Goal: Task Accomplishment & Management: Manage account settings

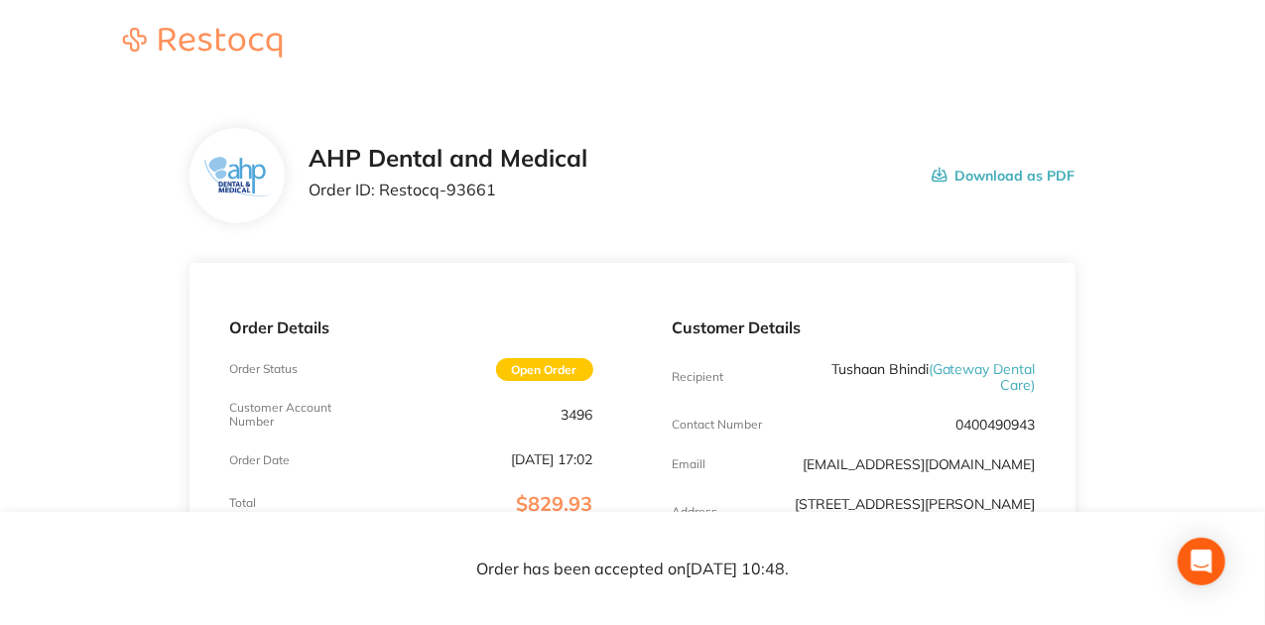
click at [730, 151] on div "AHP Dental and Medical Order ID: Restocq- 93661 Download as PDF" at bounding box center [692, 176] width 767 height 62
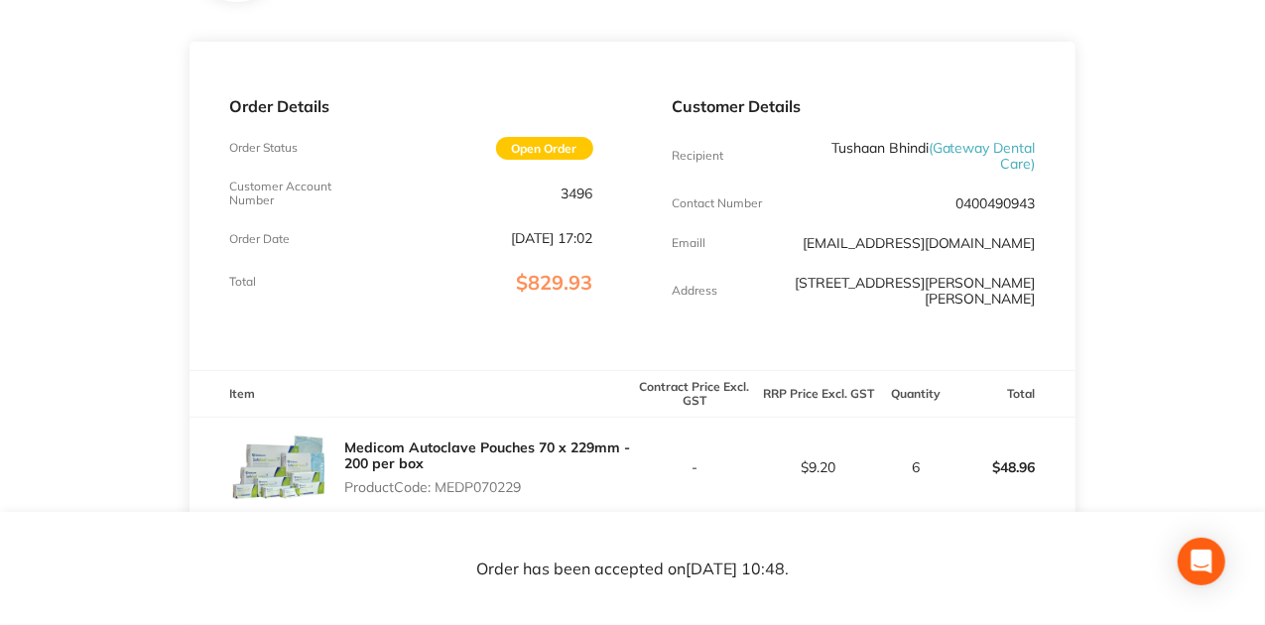
scroll to position [462, 0]
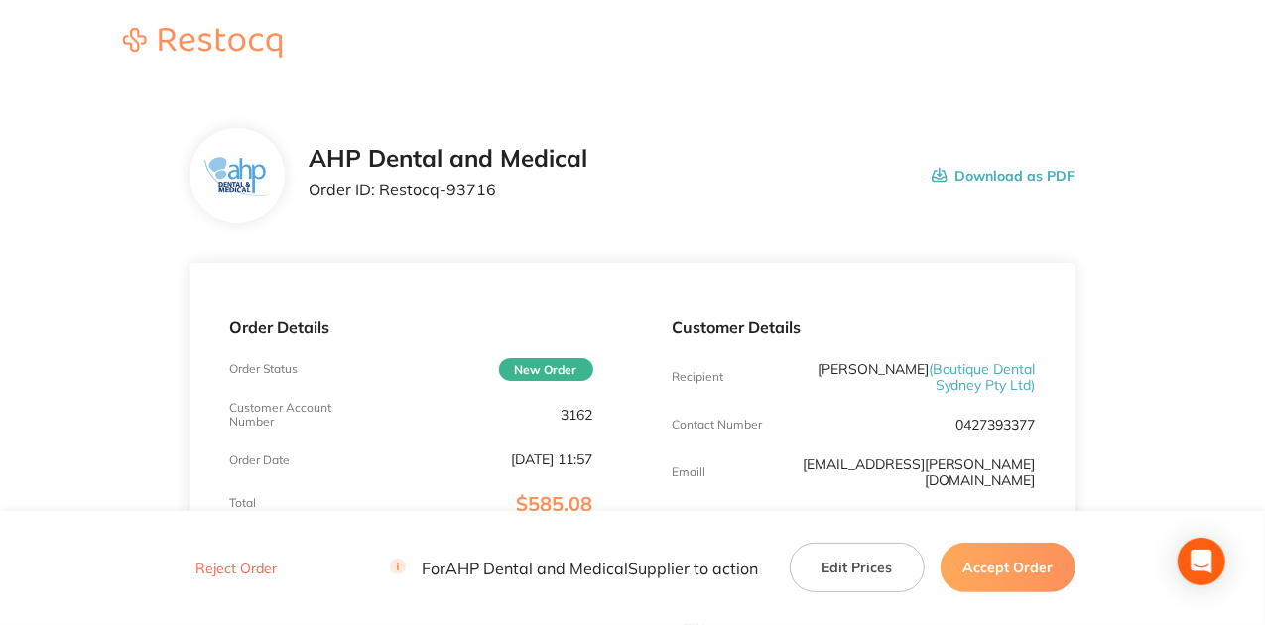
click at [750, 178] on div "AHP Dental and Medical Order ID: Restocq- 93716 Download as PDF" at bounding box center [692, 176] width 767 height 62
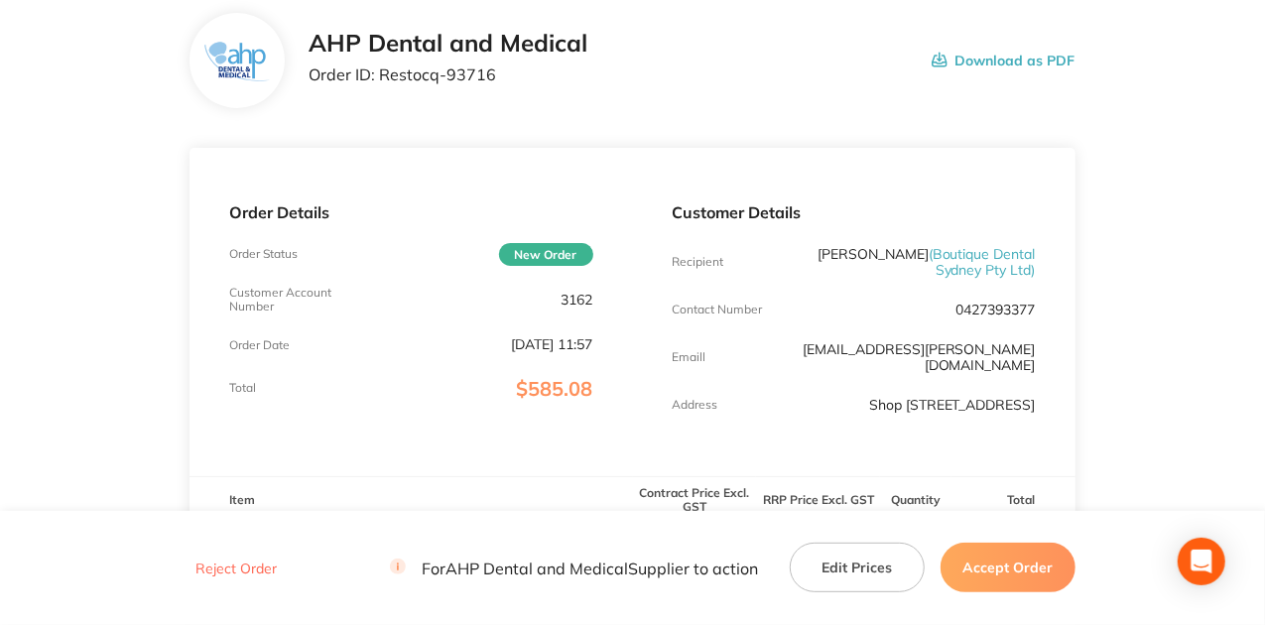
scroll to position [132, 0]
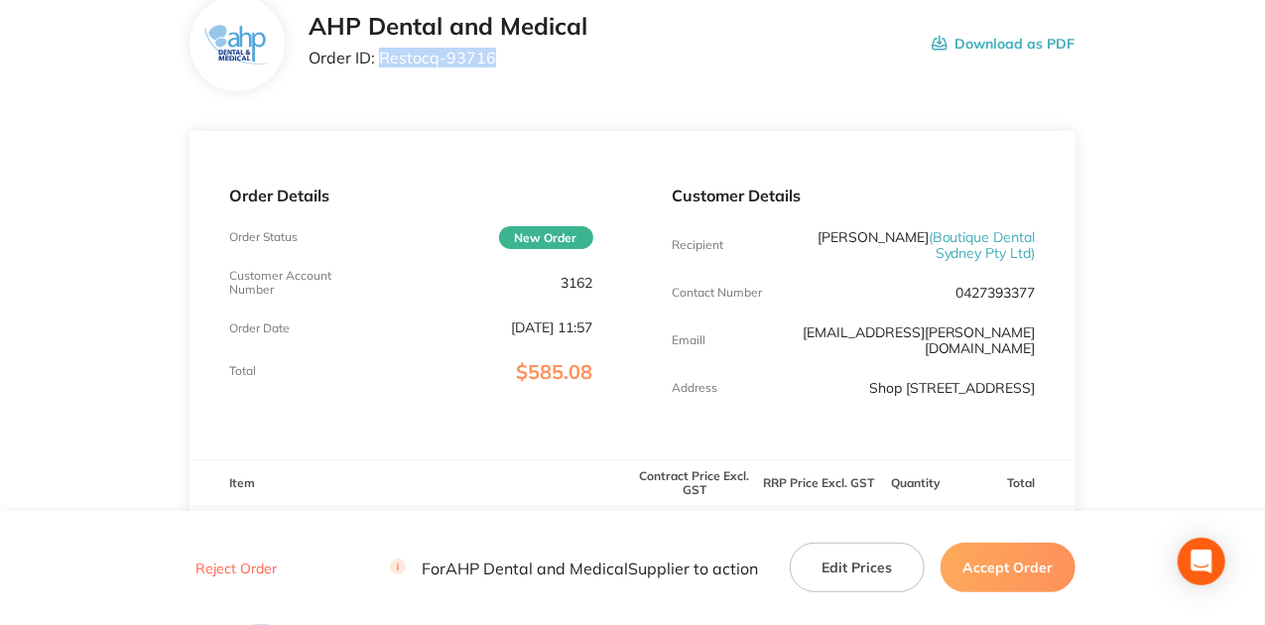
drag, startPoint x: 489, startPoint y: 57, endPoint x: 379, endPoint y: 56, distance: 110.1
click at [379, 56] on p "Order ID: Restocq- 93716" at bounding box center [448, 58] width 279 height 18
copy p "Restocq- 93716"
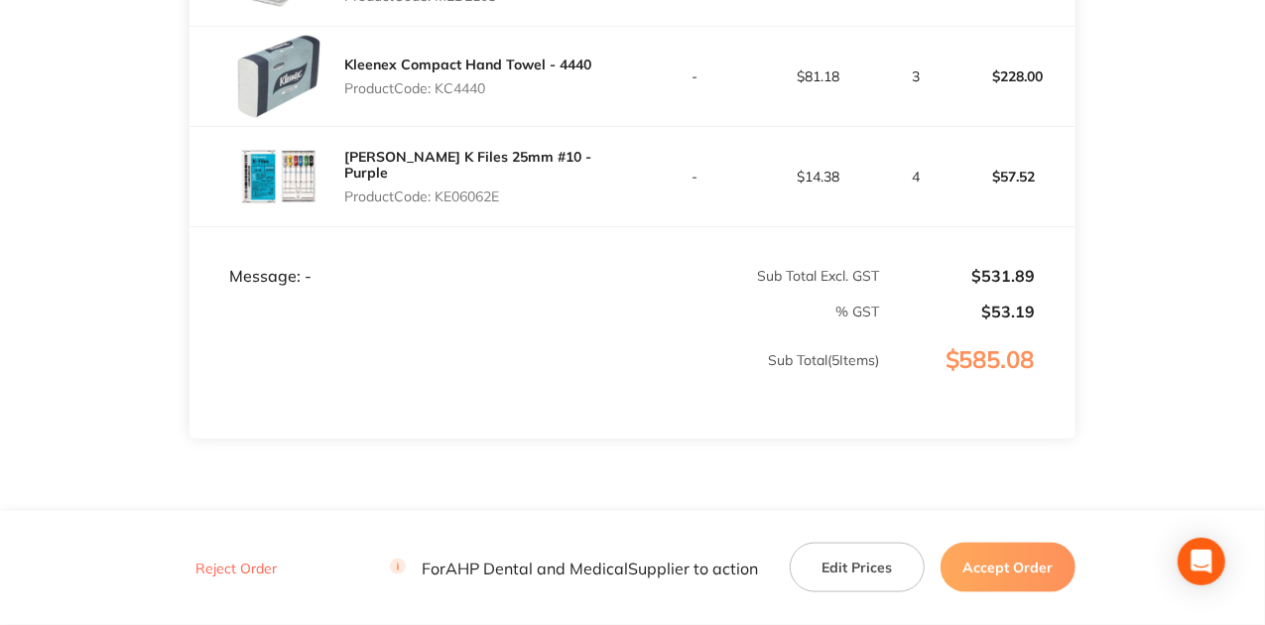
scroll to position [926, 0]
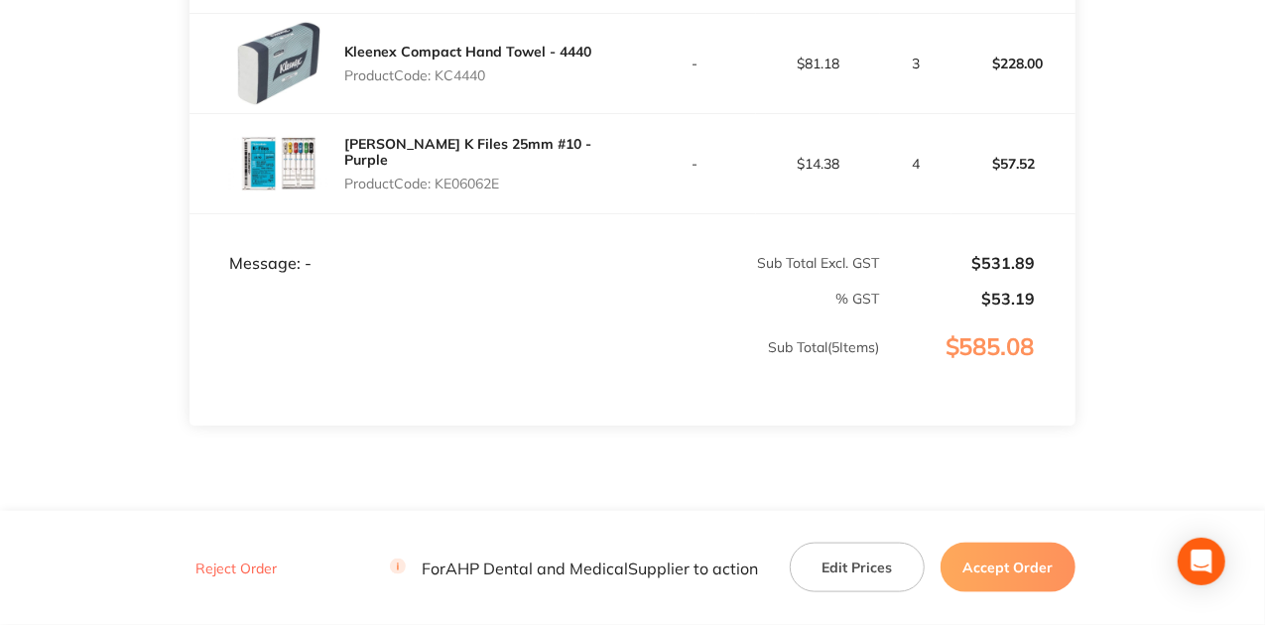
click at [1031, 554] on button "Accept Order" at bounding box center [1007, 568] width 135 height 50
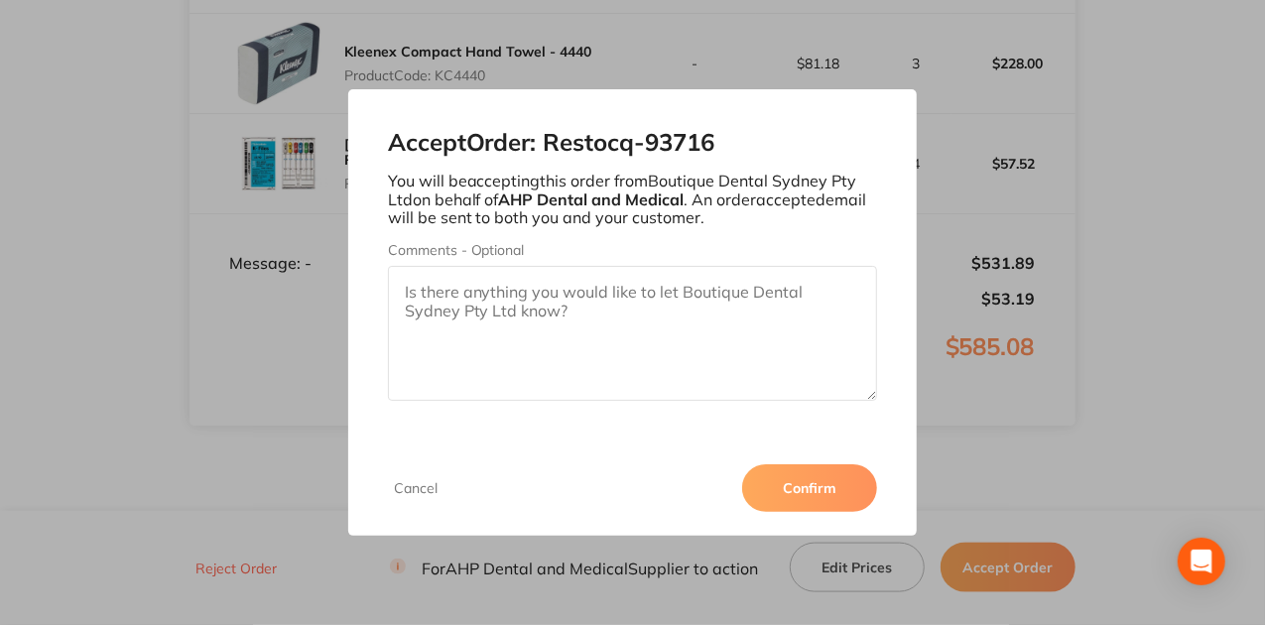
click at [776, 491] on button "Confirm" at bounding box center [809, 488] width 135 height 48
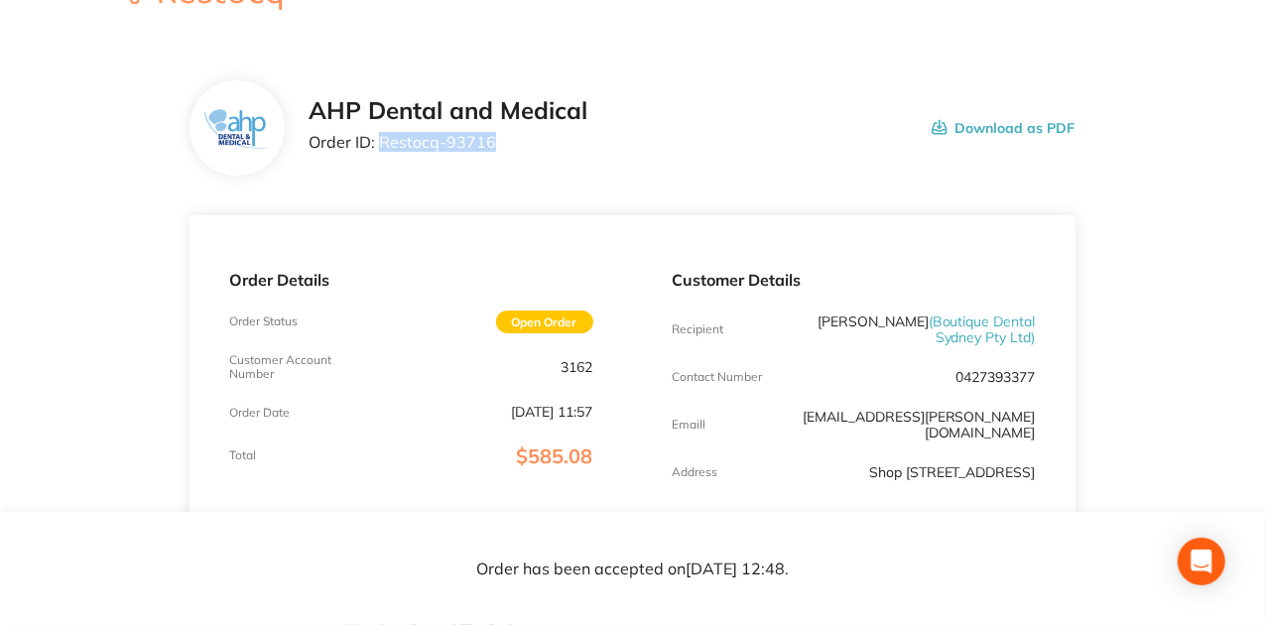
scroll to position [0, 0]
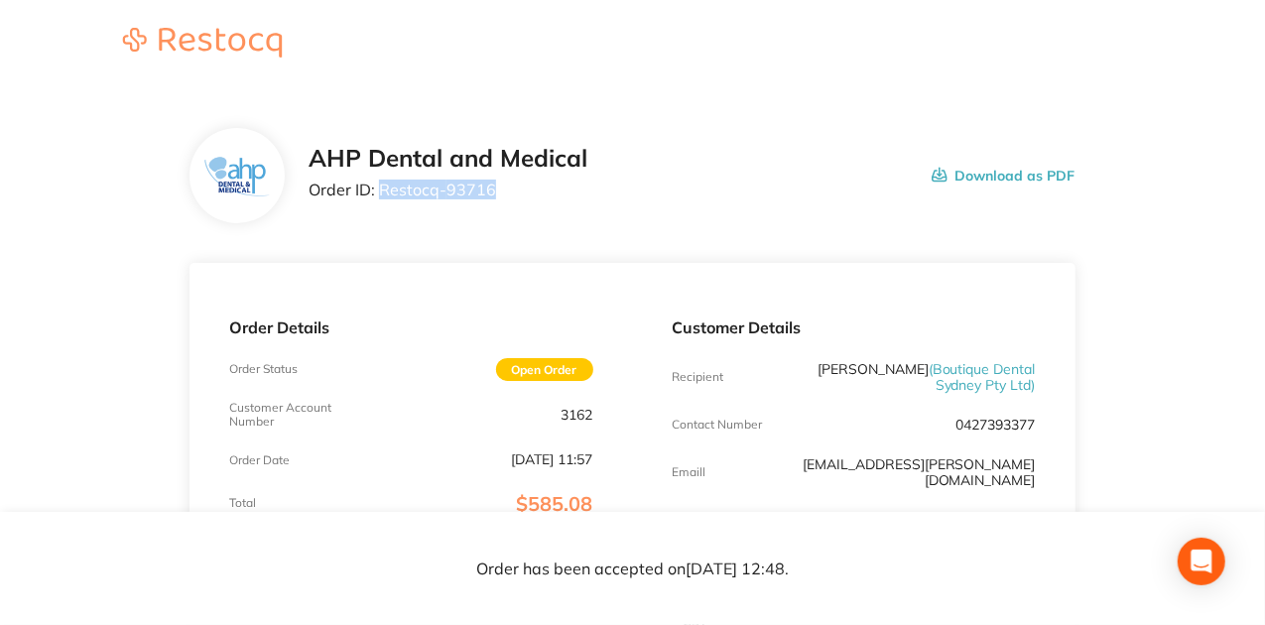
click at [660, 185] on div "AHP Dental and Medical Order ID: Restocq- 93716 Download as PDF" at bounding box center [692, 176] width 767 height 62
drag, startPoint x: 442, startPoint y: 188, endPoint x: 512, endPoint y: 184, distance: 69.6
click at [512, 184] on p "Order ID: Restocq- 93716" at bounding box center [448, 190] width 279 height 18
click at [510, 200] on div "AHP Dental and Medical Order ID: Restocq- 93716" at bounding box center [448, 176] width 279 height 62
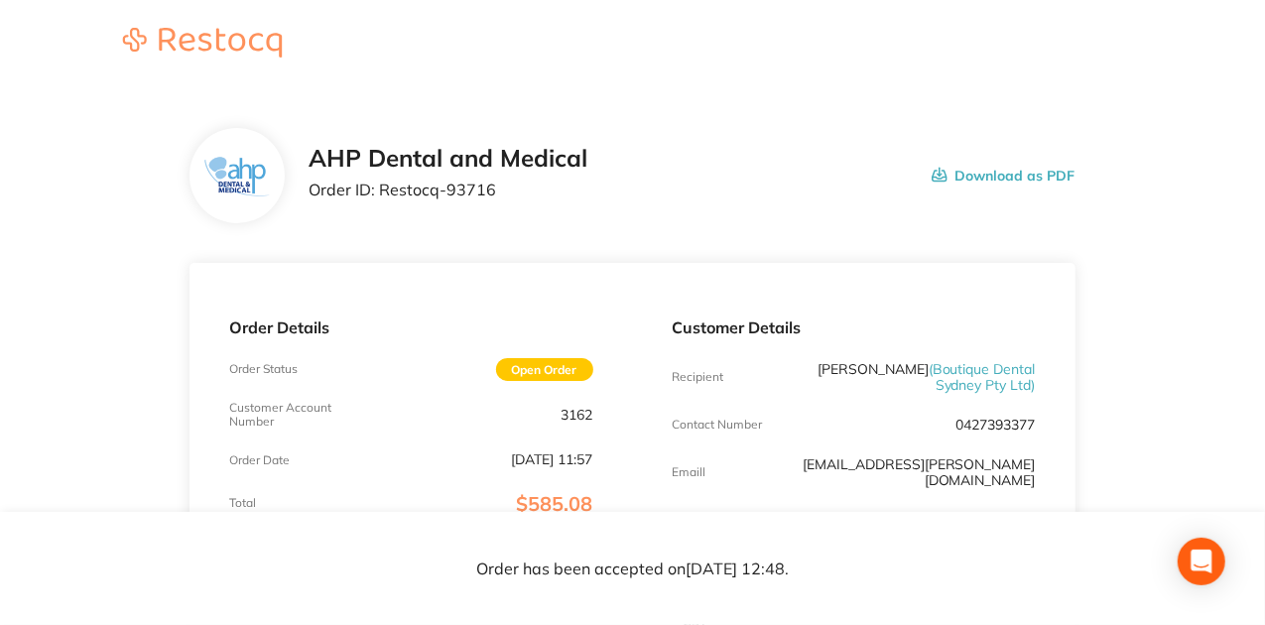
click at [510, 200] on div "AHP Dental and Medical Order ID: Restocq- 93716" at bounding box center [448, 176] width 279 height 62
click at [670, 150] on div "AHP Dental and Medical Order ID: Restocq- 93716 Download as PDF" at bounding box center [692, 176] width 767 height 62
drag, startPoint x: 443, startPoint y: 186, endPoint x: 583, endPoint y: 186, distance: 139.9
click at [583, 186] on p "Order ID: Restocq- 93716" at bounding box center [448, 190] width 279 height 18
click at [584, 189] on p "Order ID: Restocq- 93716" at bounding box center [448, 190] width 279 height 18
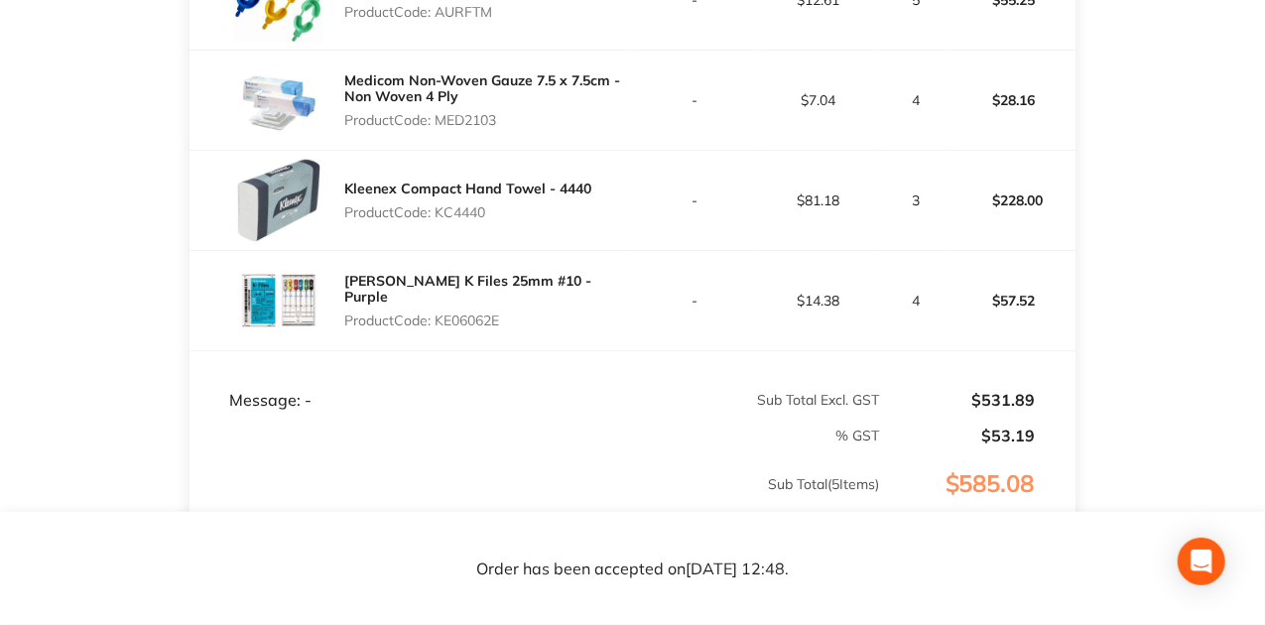
scroll to position [794, 0]
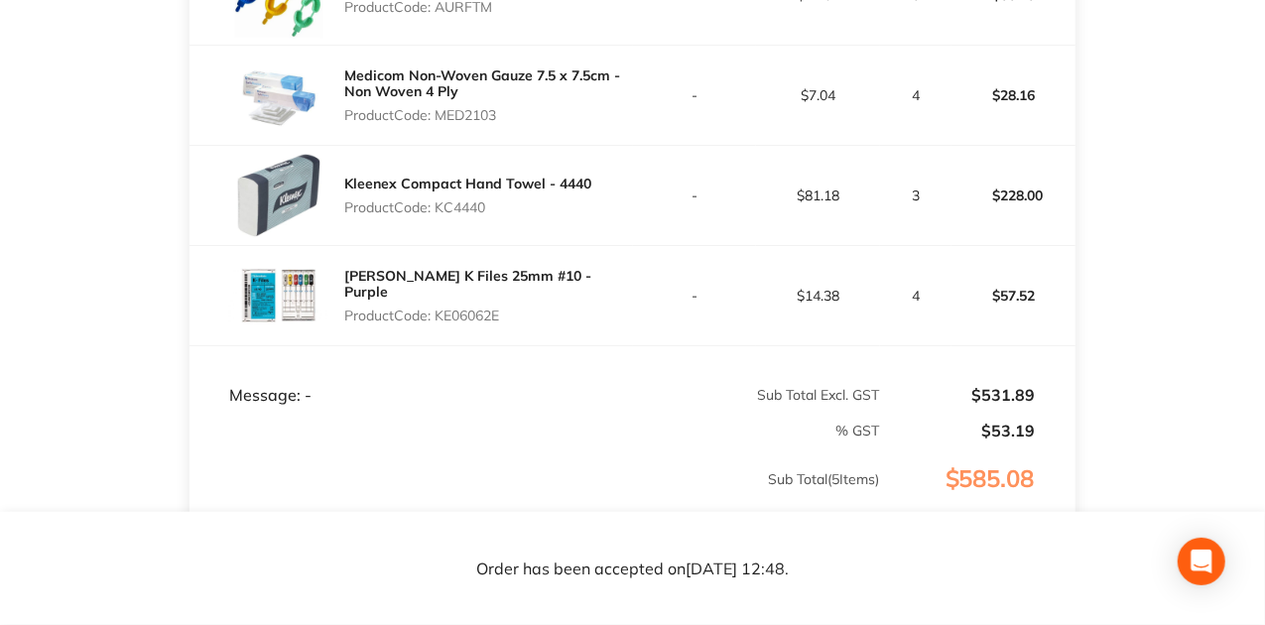
drag, startPoint x: 465, startPoint y: 304, endPoint x: 541, endPoint y: 304, distance: 75.4
click at [541, 308] on p "Product Code: KE06062E" at bounding box center [488, 316] width 288 height 16
click at [576, 302] on div "Kerr K Files 25mm #10 - Purple Product Code: KE06062E" at bounding box center [410, 295] width 442 height 99
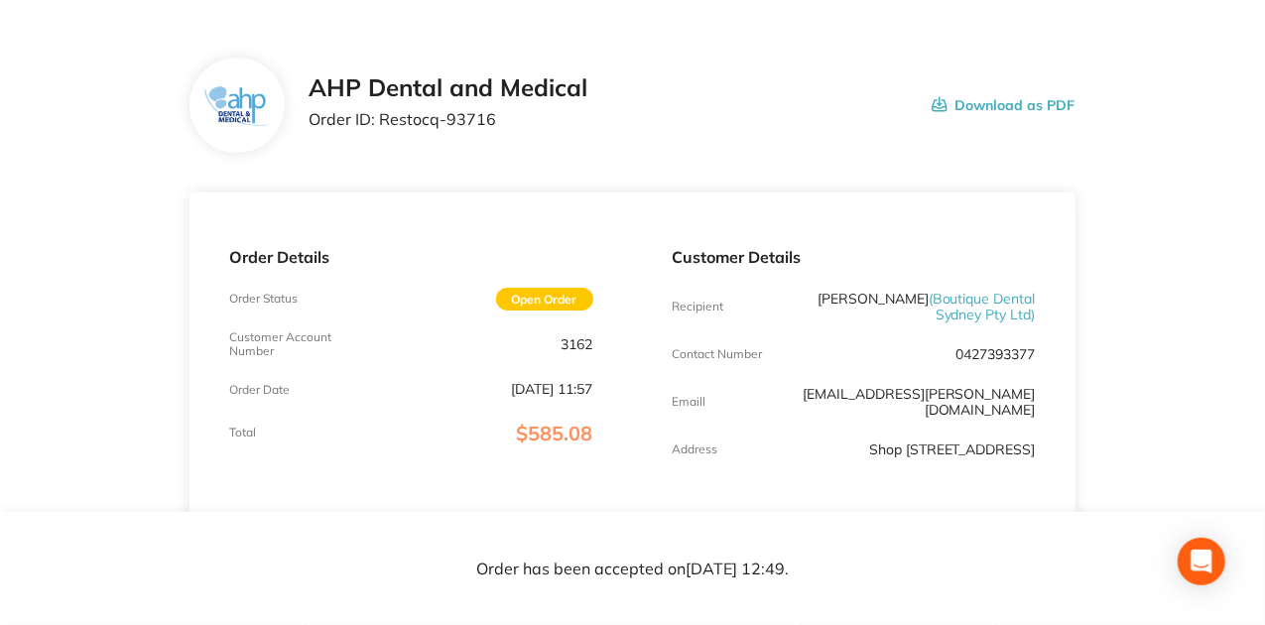
scroll to position [69, 0]
click at [431, 202] on div "Order Details Order Status Open Order Customer Account Number 3162 Order Date S…" at bounding box center [410, 357] width 442 height 328
drag, startPoint x: 551, startPoint y: 343, endPoint x: 595, endPoint y: 343, distance: 44.6
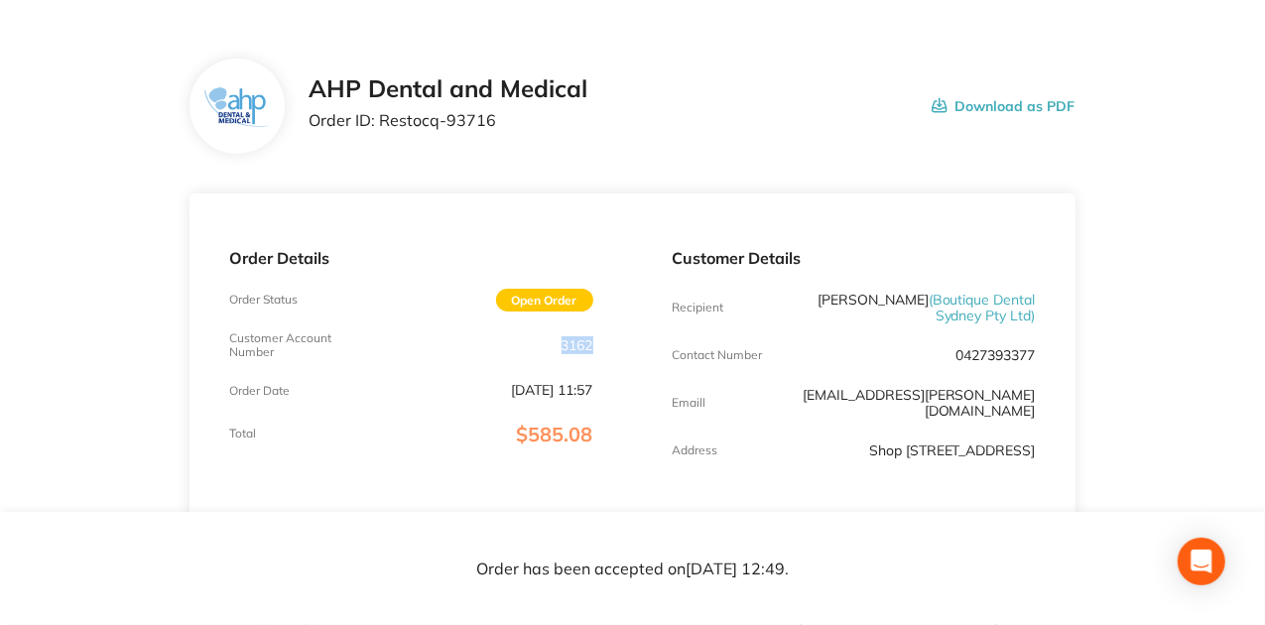
click at [595, 343] on div "Order Details Order Status Open Order Customer Account Number 3162 Order Date S…" at bounding box center [410, 357] width 442 height 328
drag, startPoint x: 800, startPoint y: 440, endPoint x: 873, endPoint y: 444, distance: 73.5
click at [873, 444] on p "Shop 1/4-12 Waverley Street, Bondi Junction NSW 2022" at bounding box center [952, 450] width 167 height 16
click at [869, 456] on p "Shop 1/4-12 Waverley Street, Bondi Junction NSW 2022" at bounding box center [952, 450] width 167 height 16
click at [869, 442] on p "Shop 1/4-12 Waverley Street, Bondi Junction NSW 2022" at bounding box center [952, 450] width 167 height 16
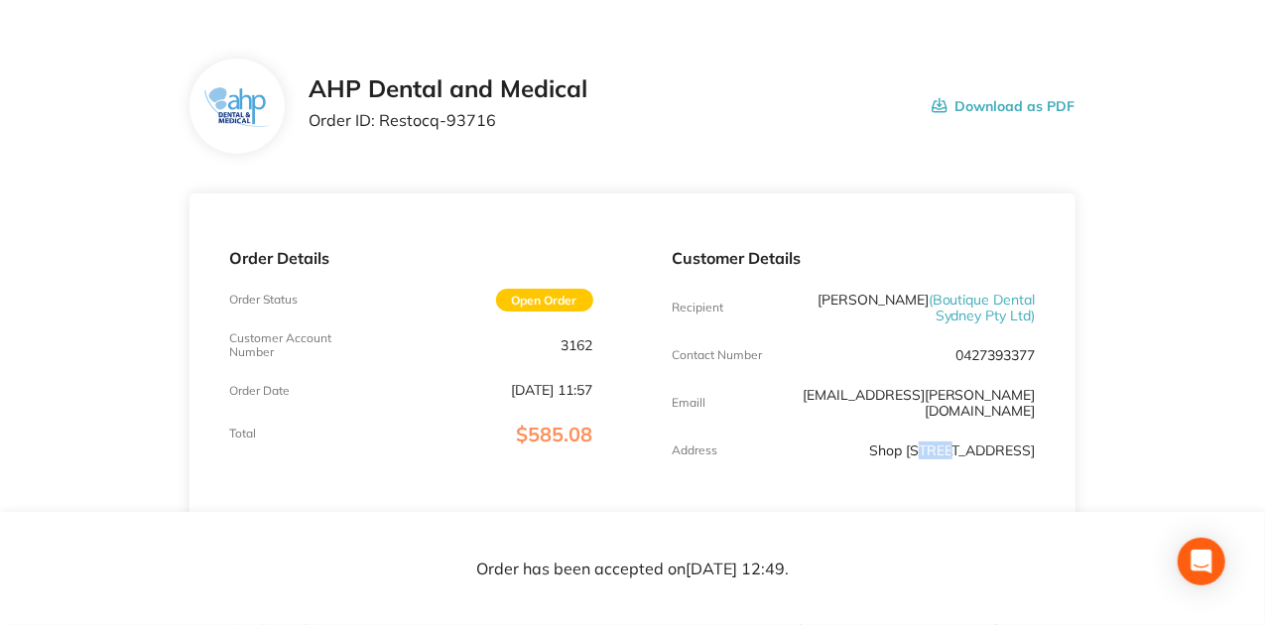
drag, startPoint x: 855, startPoint y: 431, endPoint x: 881, endPoint y: 433, distance: 26.0
click at [881, 442] on p "Shop 1/4-12 Waverley Street, Bondi Junction NSW 2022" at bounding box center [952, 450] width 167 height 16
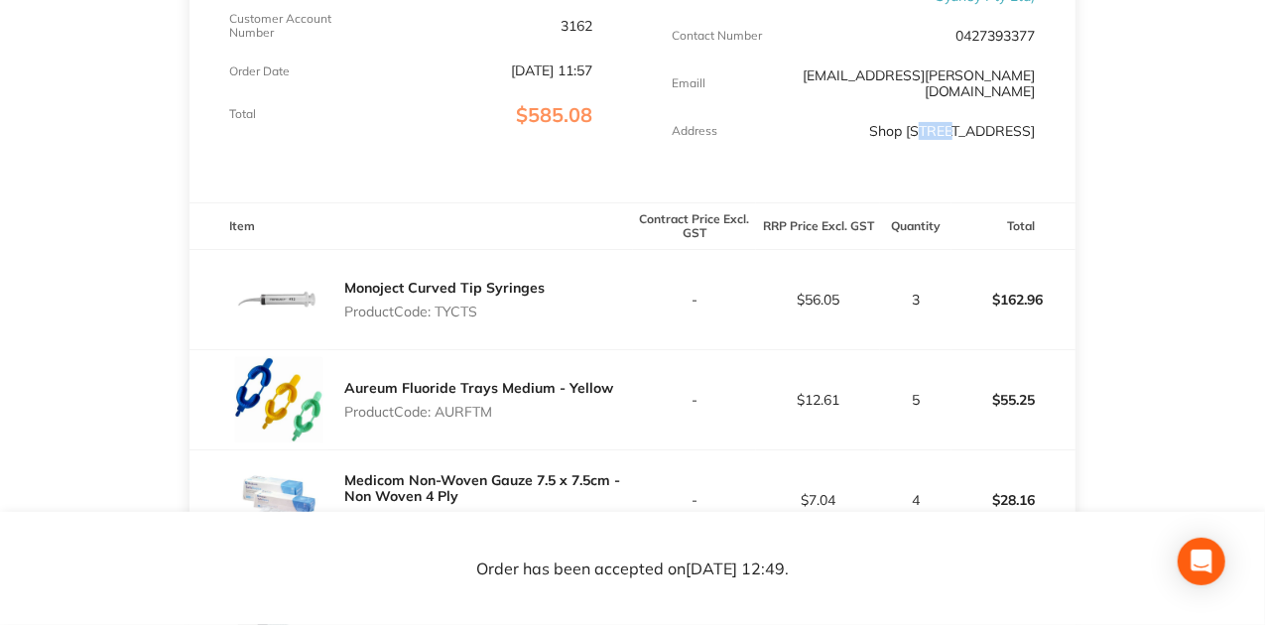
scroll to position [401, 0]
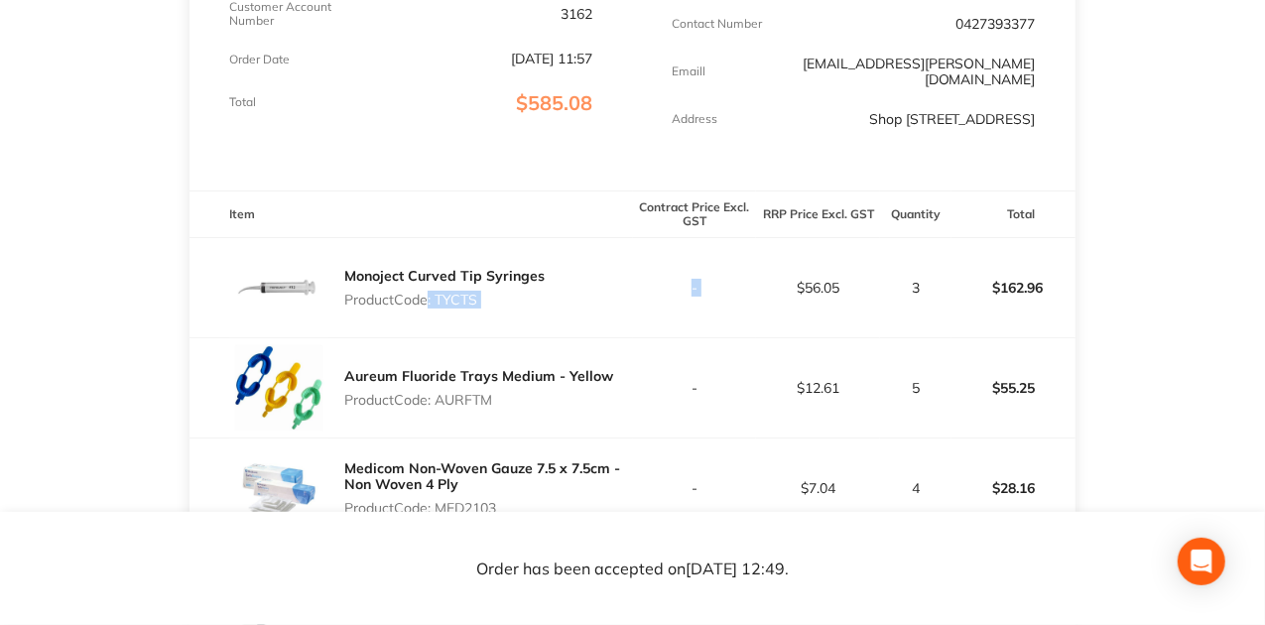
drag, startPoint x: 421, startPoint y: 298, endPoint x: 772, endPoint y: 295, distance: 351.2
click at [772, 295] on tr "Monoject Curved Tip Syringes Product Code: TYCTS - $56.05 3 $162.96" at bounding box center [632, 288] width 886 height 100
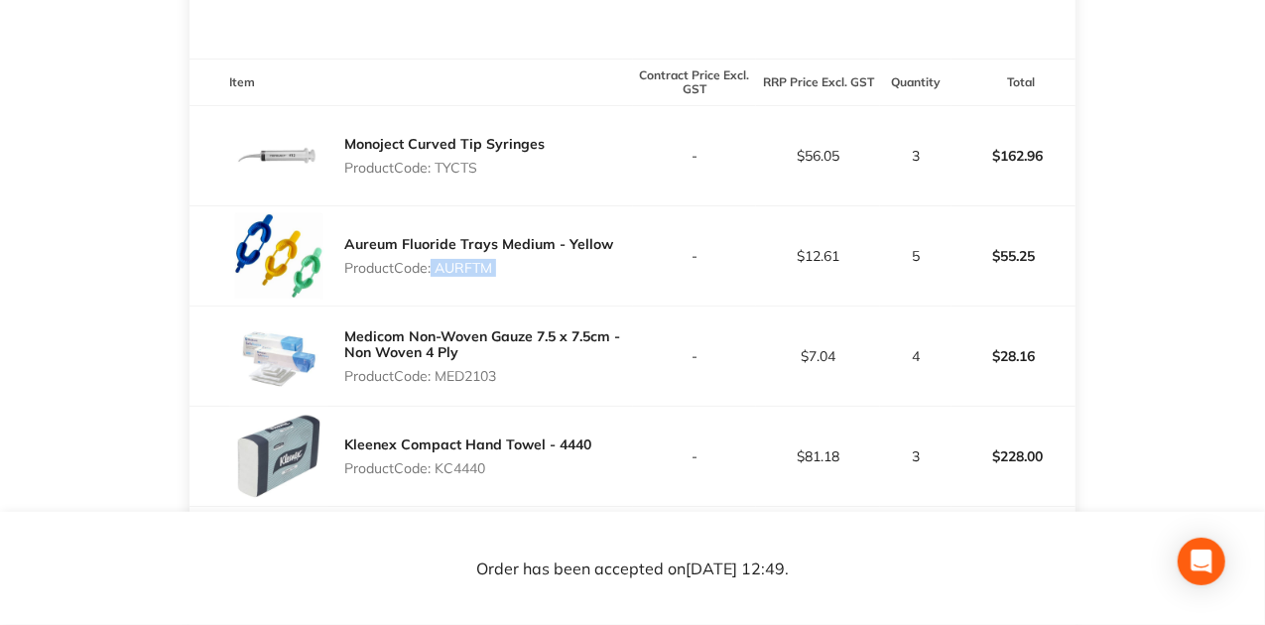
drag, startPoint x: 430, startPoint y: 271, endPoint x: 648, endPoint y: 292, distance: 219.2
click at [648, 292] on tr "Aureum Fluoride Trays Medium - Yellow Product Code: AURFTM - $12.61 5 $55.25" at bounding box center [632, 256] width 886 height 100
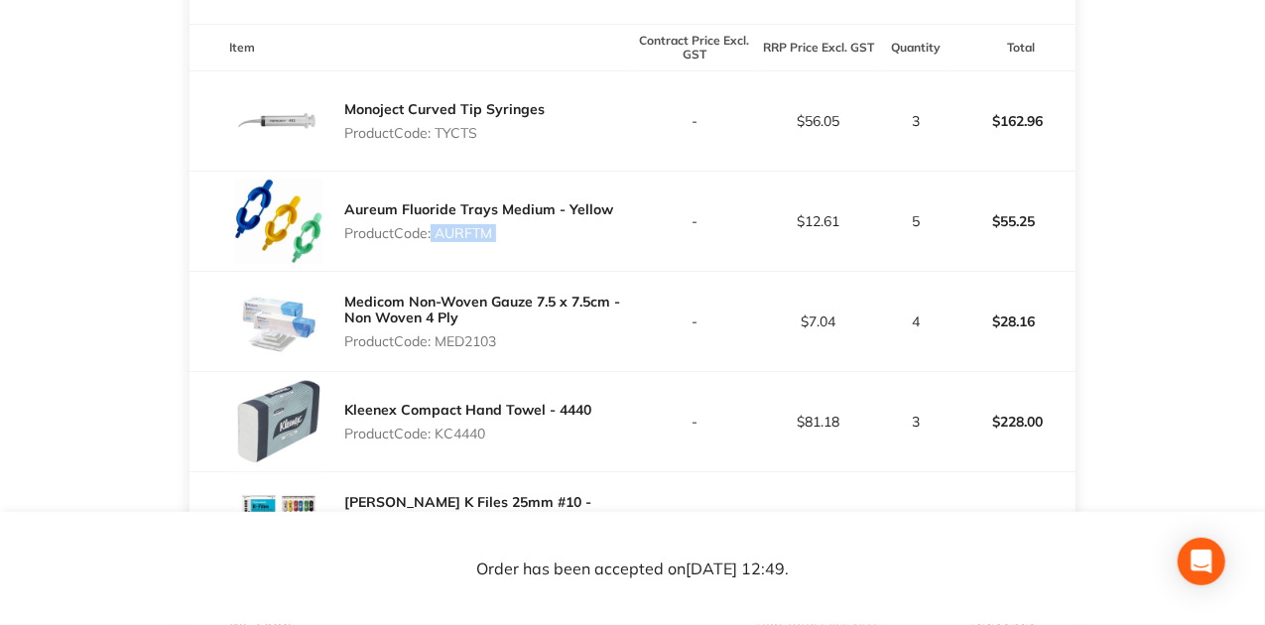
scroll to position [599, 0]
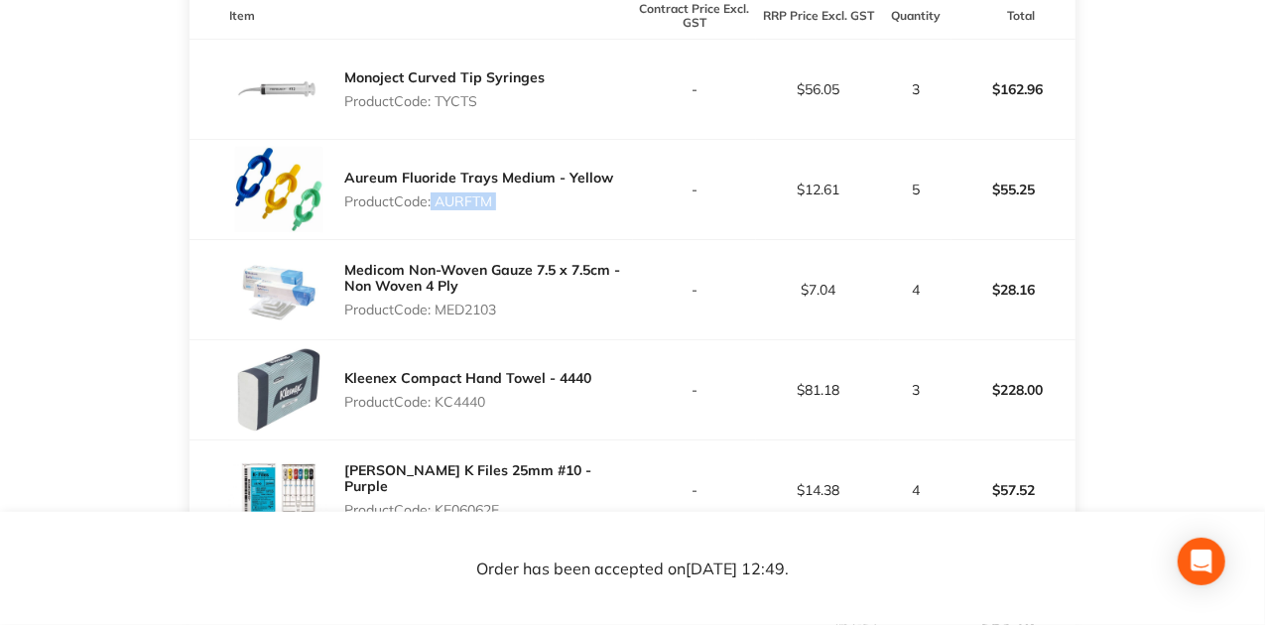
drag, startPoint x: 504, startPoint y: 313, endPoint x: 442, endPoint y: 311, distance: 61.5
click at [442, 311] on p "Product Code: MED2103" at bounding box center [488, 310] width 288 height 16
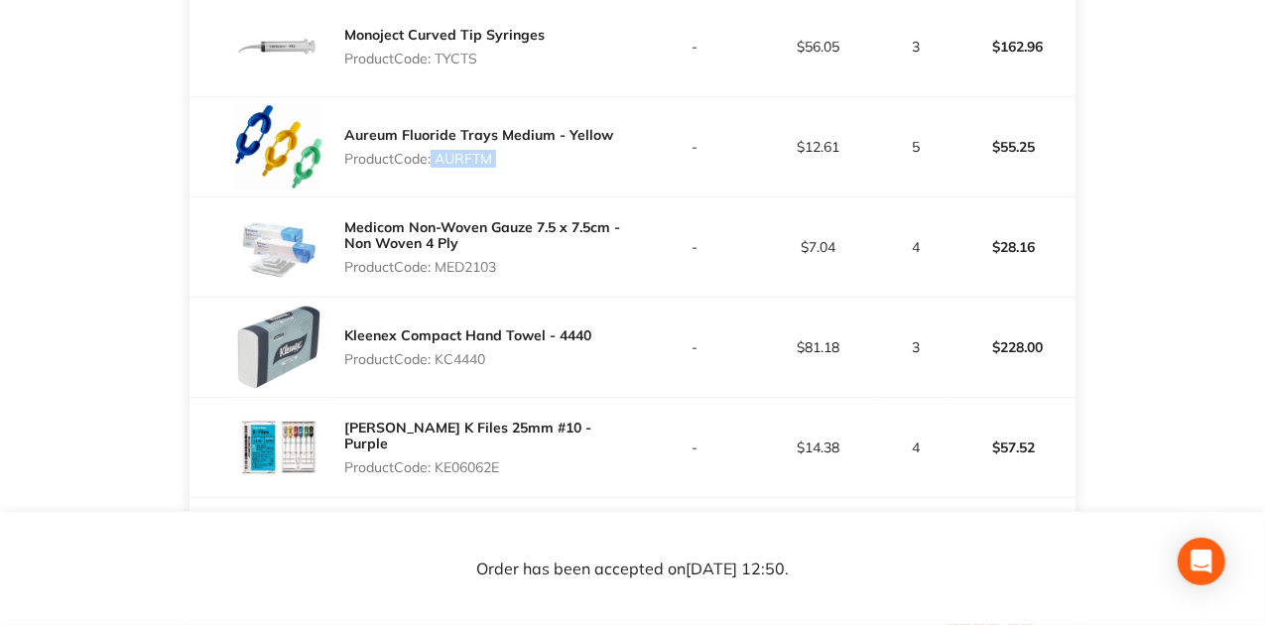
scroll to position [665, 0]
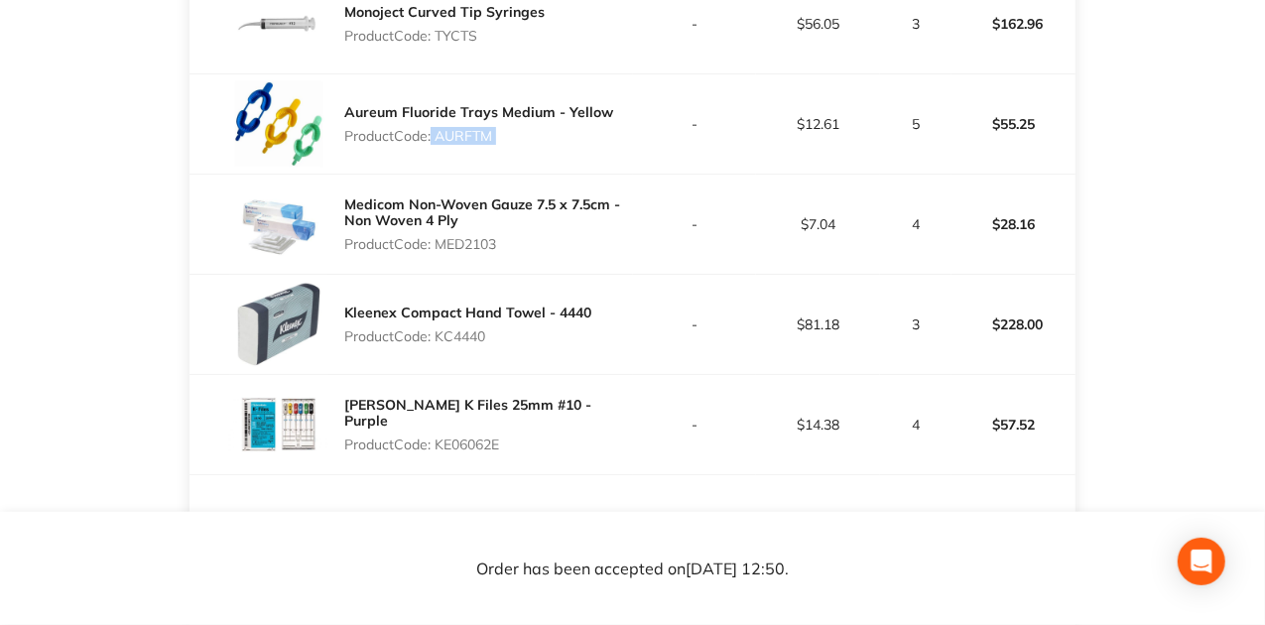
drag, startPoint x: 490, startPoint y: 340, endPoint x: 437, endPoint y: 335, distance: 52.8
click at [437, 335] on p "Product Code: KC4440" at bounding box center [467, 336] width 247 height 16
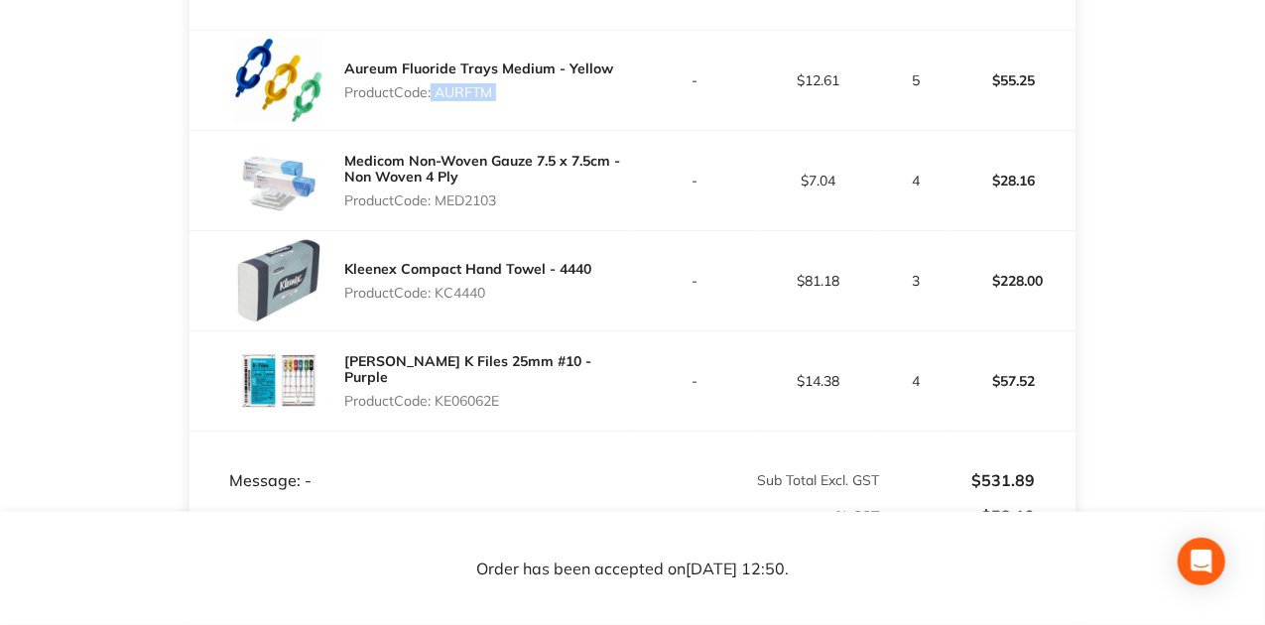
scroll to position [731, 0]
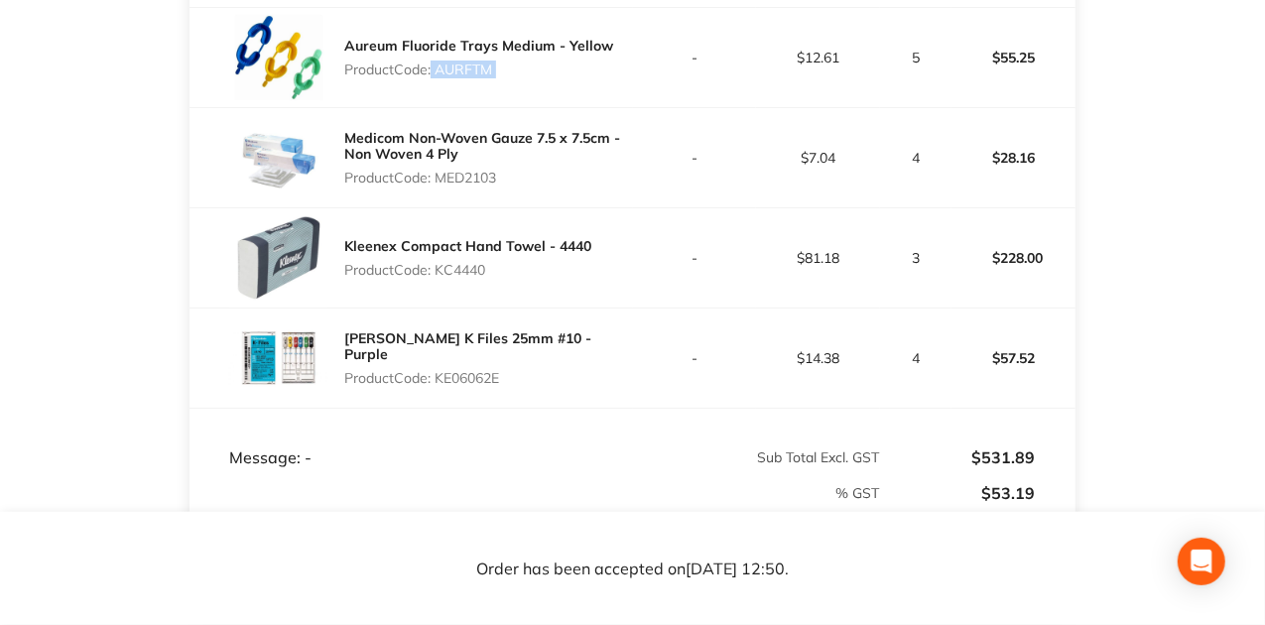
drag, startPoint x: 464, startPoint y: 369, endPoint x: 541, endPoint y: 362, distance: 76.7
click at [541, 370] on p "Product Code: KE06062E" at bounding box center [488, 378] width 288 height 16
click at [650, 410] on td "Sub Total Excl. GST" at bounding box center [757, 439] width 248 height 60
drag, startPoint x: 556, startPoint y: 353, endPoint x: 423, endPoint y: 340, distance: 134.5
click at [423, 340] on div "Kerr K Files 25mm #10 - Purple Product Code: KE06062E" at bounding box center [410, 358] width 442 height 99
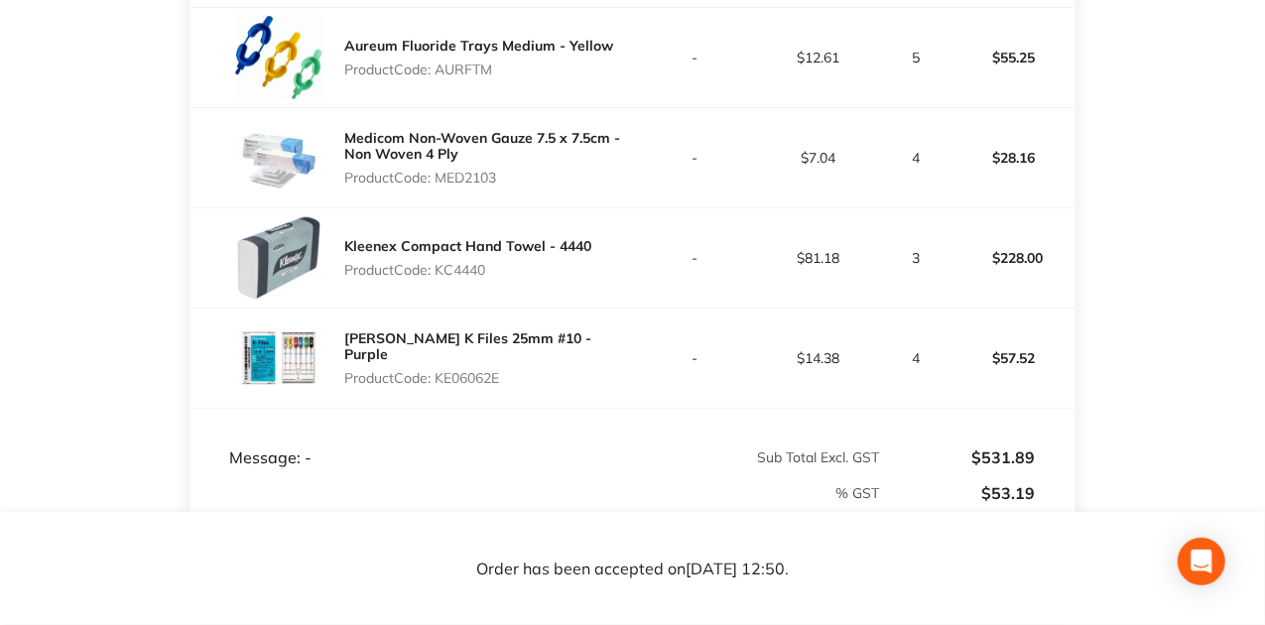
click at [616, 323] on div "Kerr K Files 25mm #10 - Purple Product Code: KE06062E" at bounding box center [410, 358] width 442 height 99
drag, startPoint x: 432, startPoint y: 321, endPoint x: 557, endPoint y: 345, distance: 128.2
click at [557, 345] on div "Kerr K Files 25mm #10 - Purple Product Code: KE06062E" at bounding box center [410, 358] width 442 height 99
drag, startPoint x: 597, startPoint y: 392, endPoint x: 534, endPoint y: 345, distance: 78.8
click at [586, 387] on div "Kerr K Files 25mm #10 - Purple Product Code: KE06062E" at bounding box center [410, 358] width 442 height 99
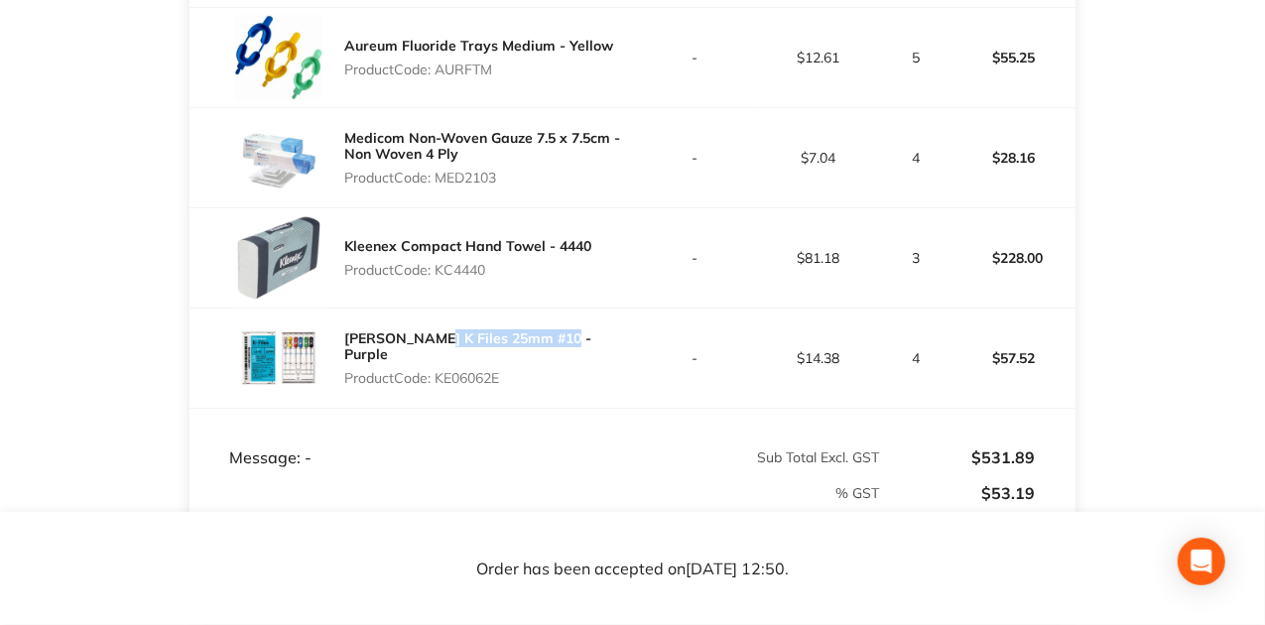
drag, startPoint x: 555, startPoint y: 345, endPoint x: 436, endPoint y: 351, distance: 118.2
click at [427, 351] on div "Kerr K Files 25mm #10 - Purple Product Code: KE06062E" at bounding box center [410, 358] width 442 height 99
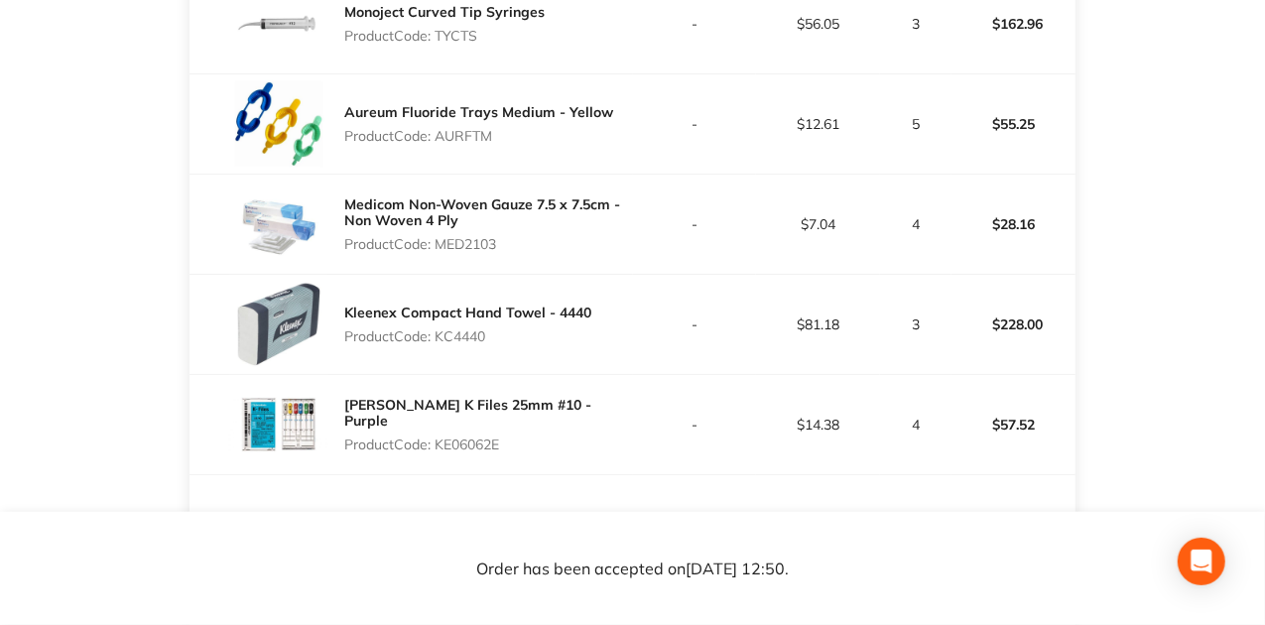
click at [640, 393] on td "-" at bounding box center [695, 425] width 124 height 100
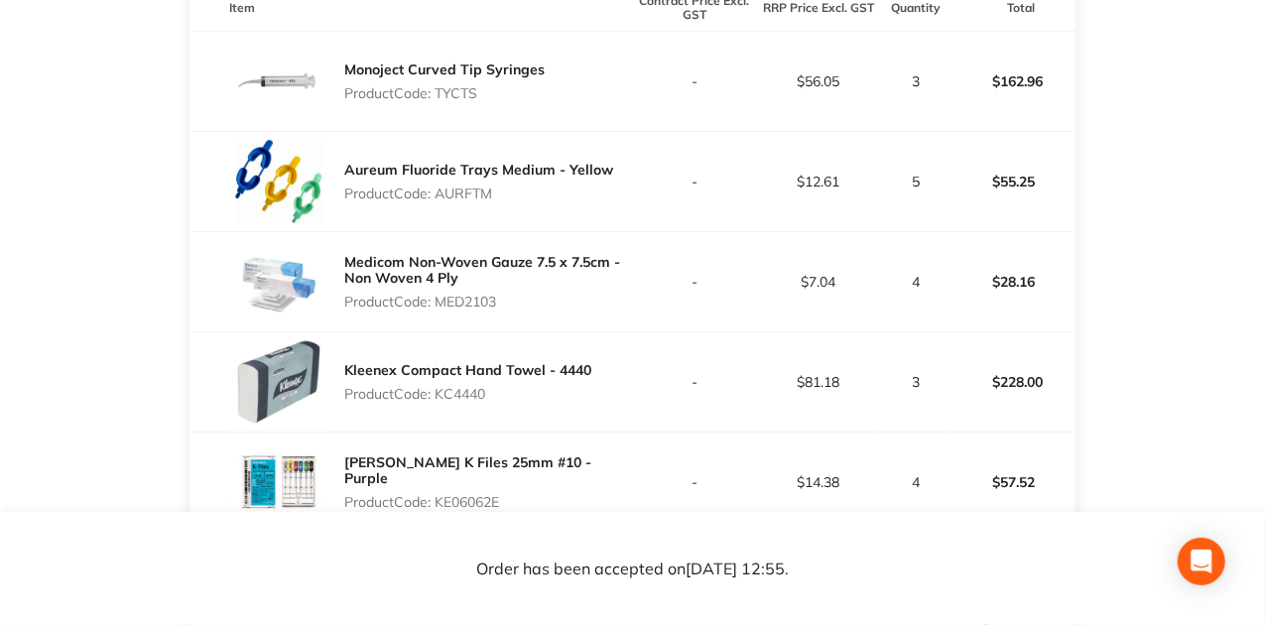
scroll to position [798, 0]
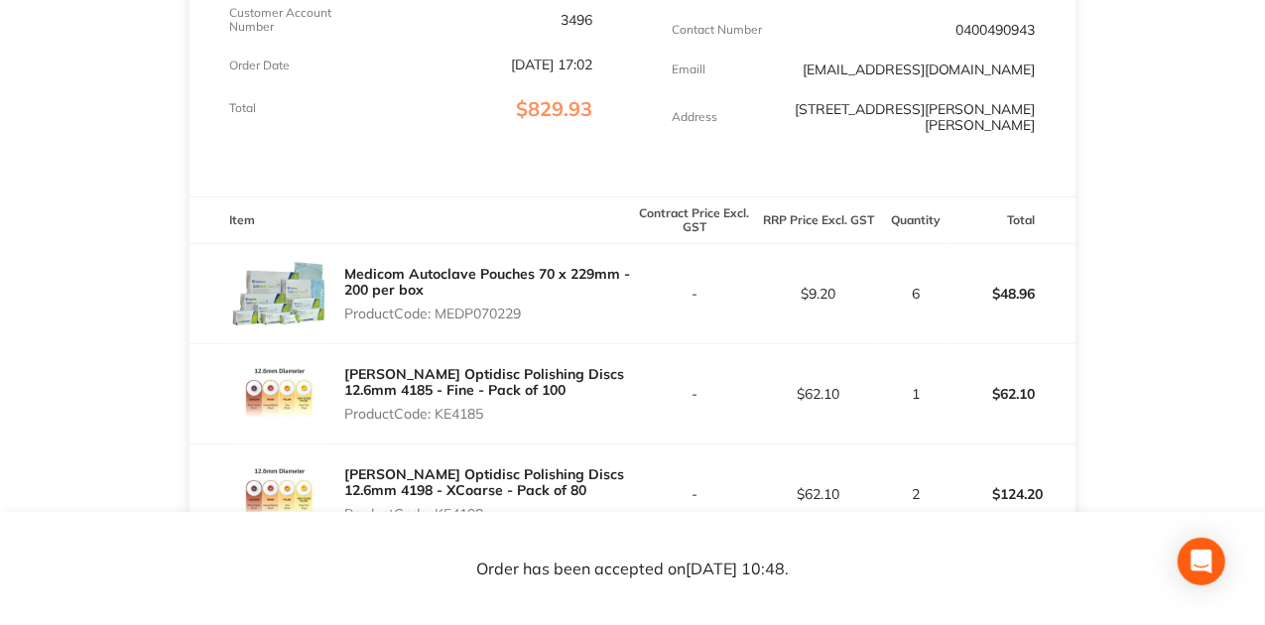
scroll to position [198, 0]
